Goal: Task Accomplishment & Management: Manage account settings

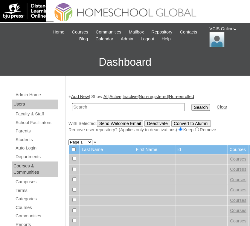
click at [102, 105] on input "text" at bounding box center [128, 107] width 113 height 8
click at [105, 107] on input "text" at bounding box center [128, 107] width 113 height 8
paste input "VCIS003-5B-SA2025"
type input "VCIS003-5B-SA2025"
click at [191, 109] on input "Search" at bounding box center [200, 107] width 19 height 7
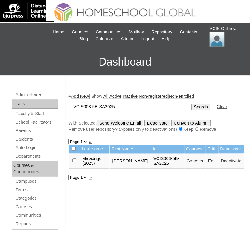
click at [207, 159] on link "Edit" at bounding box center [210, 161] width 7 height 5
click at [89, 104] on input "VCIS003-5B-SA2025" at bounding box center [128, 107] width 113 height 8
paste input "4"
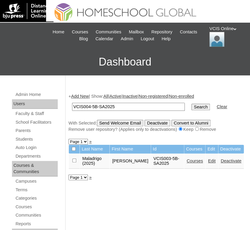
type input "VCIS004-5B-SA2025"
click at [191, 108] on input "Search" at bounding box center [200, 107] width 19 height 7
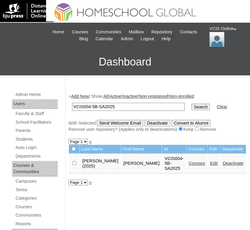
click at [210, 162] on link "Edit" at bounding box center [213, 163] width 7 height 5
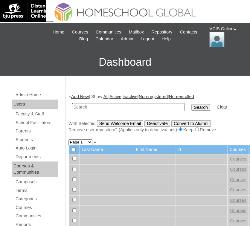
click at [109, 105] on input "text" at bounding box center [128, 107] width 113 height 8
click at [101, 108] on input "text" at bounding box center [128, 107] width 113 height 8
paste input "VCIS004-5B-SA2025"
type input "VCIS004-5B-SA2025"
click at [191, 107] on input "Search" at bounding box center [200, 107] width 19 height 7
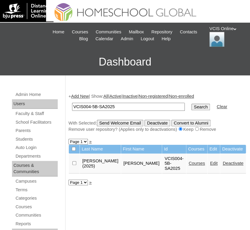
click at [210, 161] on link "Edit" at bounding box center [213, 163] width 7 height 5
click at [109, 107] on input "VCIS004-5B-SA2025" at bounding box center [128, 107] width 113 height 8
paste input "6"
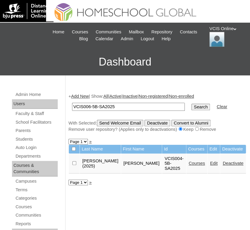
type input "VCIS006-5B-SA2025"
click at [191, 108] on input "Search" at bounding box center [200, 107] width 19 height 7
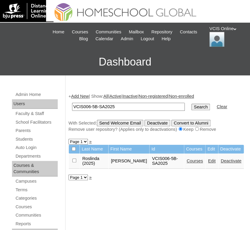
click at [207, 163] on link "Edit" at bounding box center [210, 161] width 7 height 5
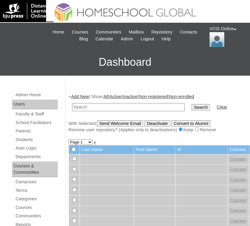
click at [98, 109] on input "text" at bounding box center [128, 107] width 113 height 8
type input "VCIS006-5B-SA2025"
click at [191, 109] on input "Search" at bounding box center [200, 107] width 19 height 7
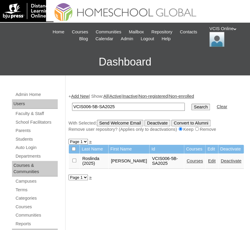
click at [207, 159] on link "Edit" at bounding box center [210, 161] width 7 height 5
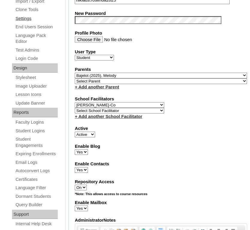
scroll to position [284, 0]
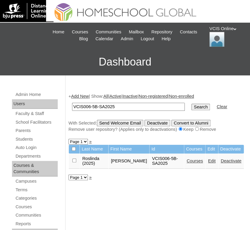
click at [124, 110] on input "VCIS006-5B-SA2025" at bounding box center [128, 107] width 113 height 8
paste input "8"
type input "VCIS008-5B-SA2025"
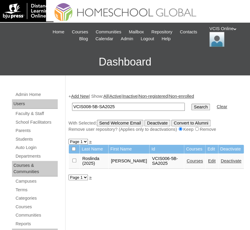
click at [191, 107] on input "Search" at bounding box center [200, 107] width 19 height 7
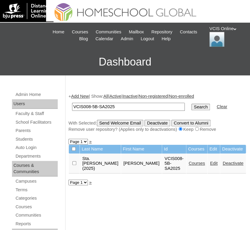
click at [210, 161] on link "Edit" at bounding box center [213, 163] width 7 height 5
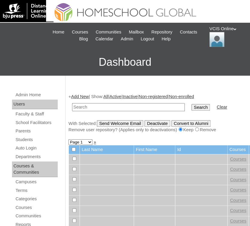
click at [78, 107] on input "text" at bounding box center [128, 107] width 113 height 8
paste input "VCIS009-5B-SA2025"
type input "VCIS009-5B-SA2025"
click at [191, 105] on input "Search" at bounding box center [200, 107] width 19 height 7
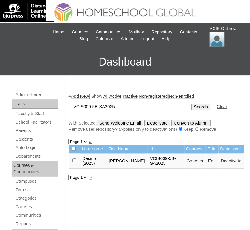
click at [208, 161] on link "Edit" at bounding box center [210, 161] width 7 height 5
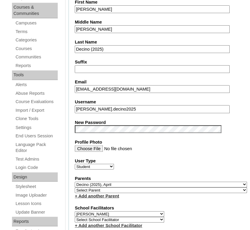
scroll to position [159, 0]
click at [125, 126] on fieldset "Account Information User Id VCIS009-5B-SA2025 Title First Name [PERSON_NAME] Mi…" at bounding box center [160, 201] width 184 height 508
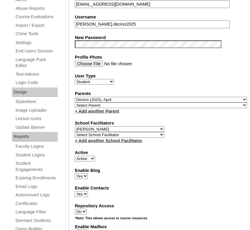
drag, startPoint x: 0, startPoint y: 0, endPoint x: 125, endPoint y: 126, distance: 177.3
click at [125, 126] on select "Select School Facilitator [PERSON_NAME] [PERSON_NAME] Gloryfe [PERSON_NAME] [PE…" at bounding box center [119, 129] width 89 height 6
select select "36081"
click at [75, 126] on select "Select School Facilitator [PERSON_NAME] [PERSON_NAME] Gloryfe [PERSON_NAME] [PE…" at bounding box center [119, 129] width 89 height 6
click at [198, 126] on div "School Facilitators Select School Facilitator [PERSON_NAME] [PERSON_NAME] [PERS…" at bounding box center [161, 132] width 172 height 24
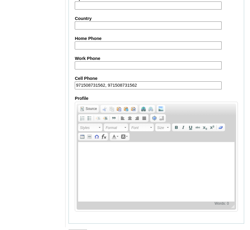
scroll to position [725, 0]
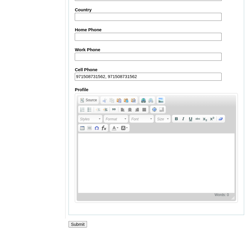
click at [82, 223] on input "Submit" at bounding box center [77, 224] width 19 height 7
